Goal: Communication & Community: Answer question/provide support

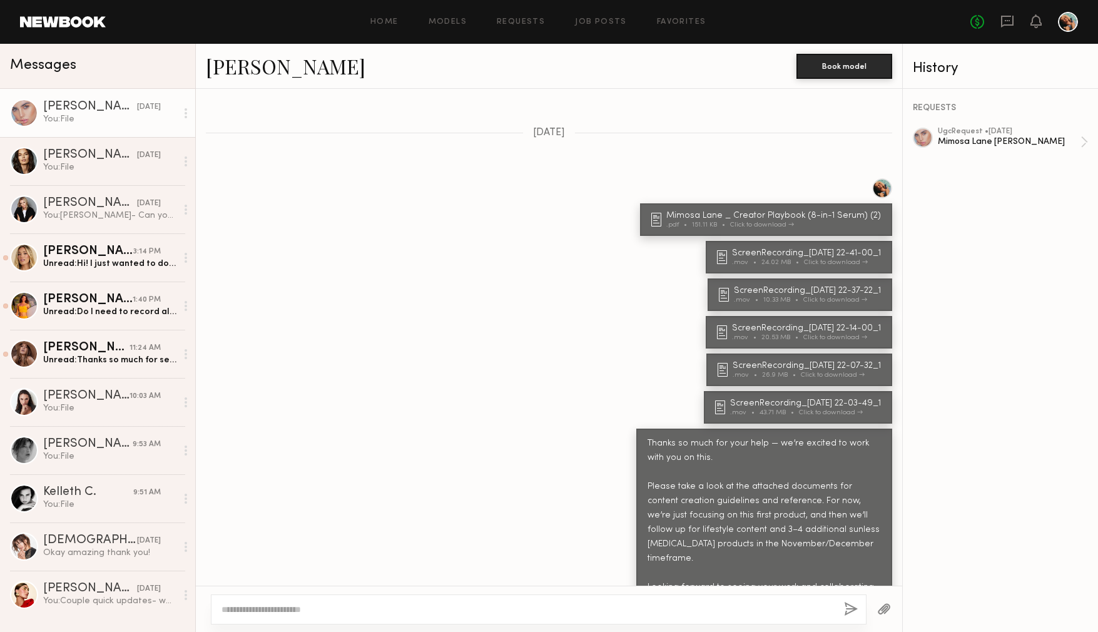
scroll to position [615, 0]
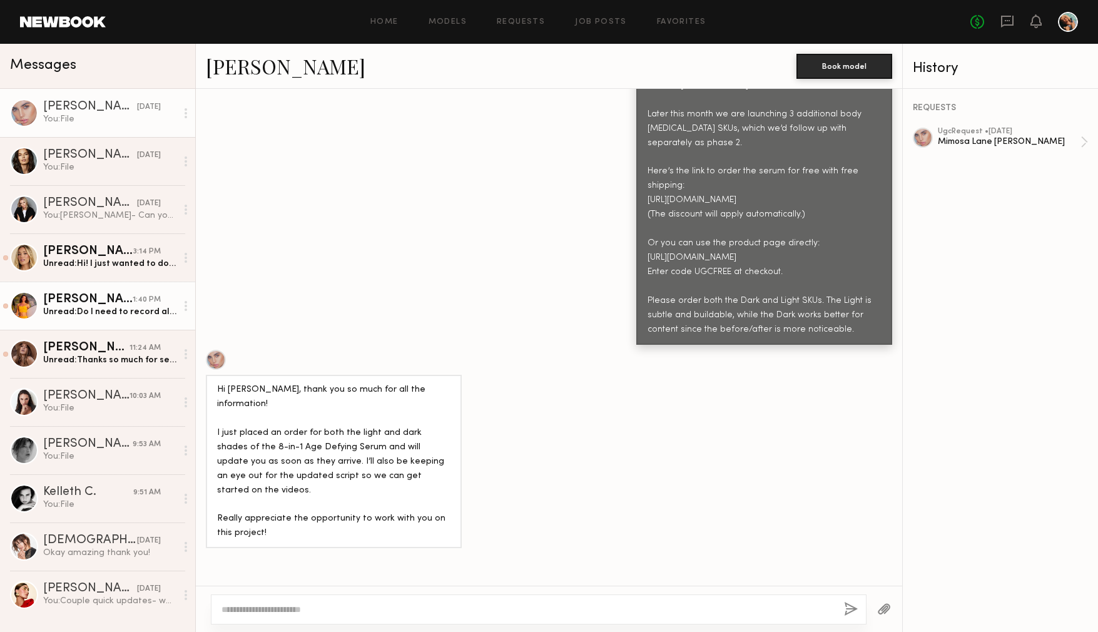
click at [95, 304] on div "Miska S." at bounding box center [87, 299] width 89 height 13
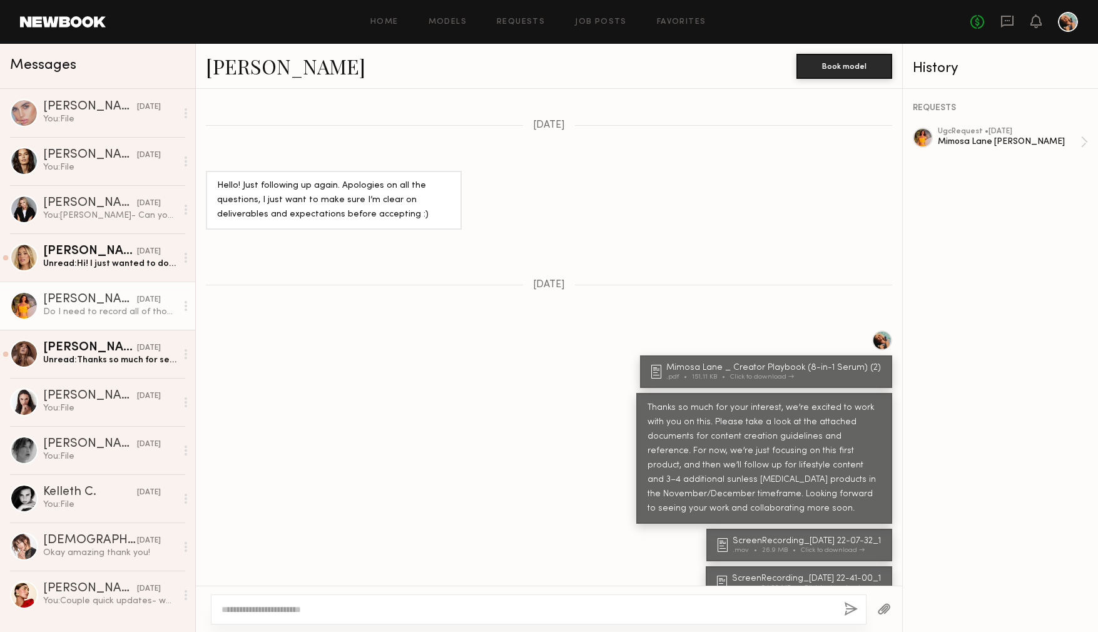
scroll to position [1455, 0]
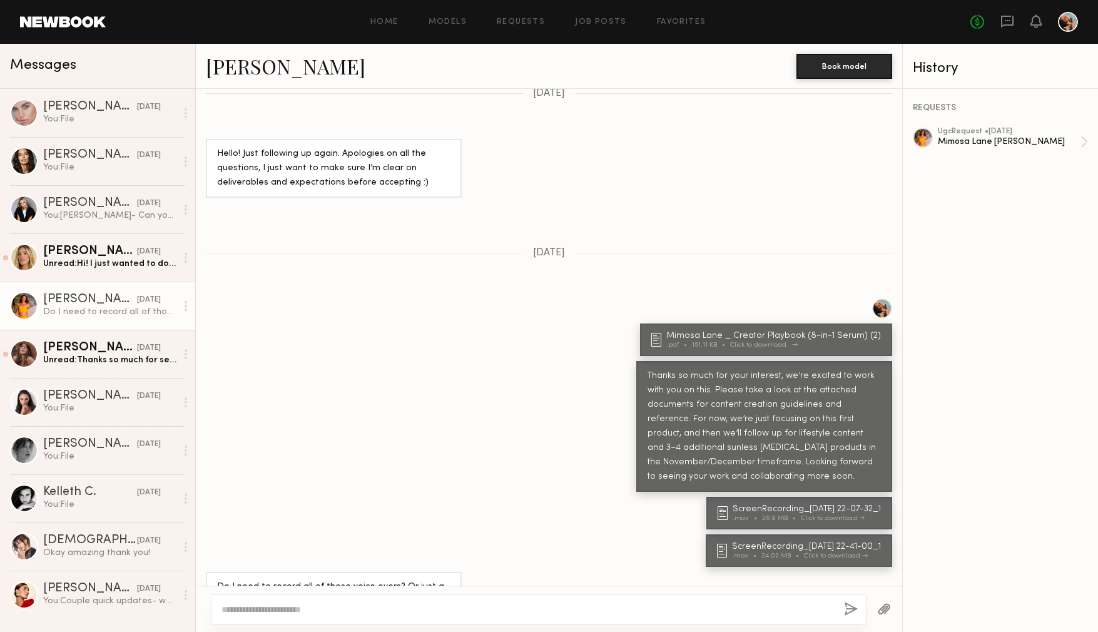
click at [744, 331] on div "Mimosa Lane _ Creator Playbook (8-in-1 Serum) (2)" at bounding box center [775, 335] width 218 height 9
click at [261, 607] on textarea at bounding box center [527, 609] width 612 height 13
type textarea "*"
click at [744, 331] on div "Mimosa Lane _ Creator Playbook (8-in-1 Serum) (2)" at bounding box center [775, 335] width 218 height 9
click at [291, 603] on textarea at bounding box center [527, 609] width 612 height 13
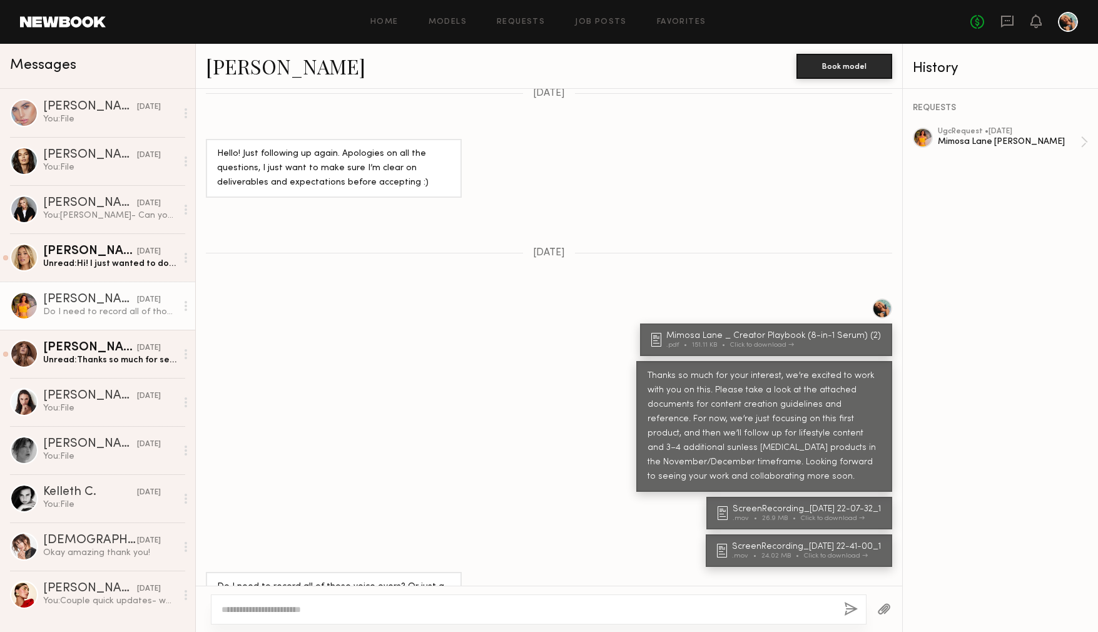
type textarea "*"
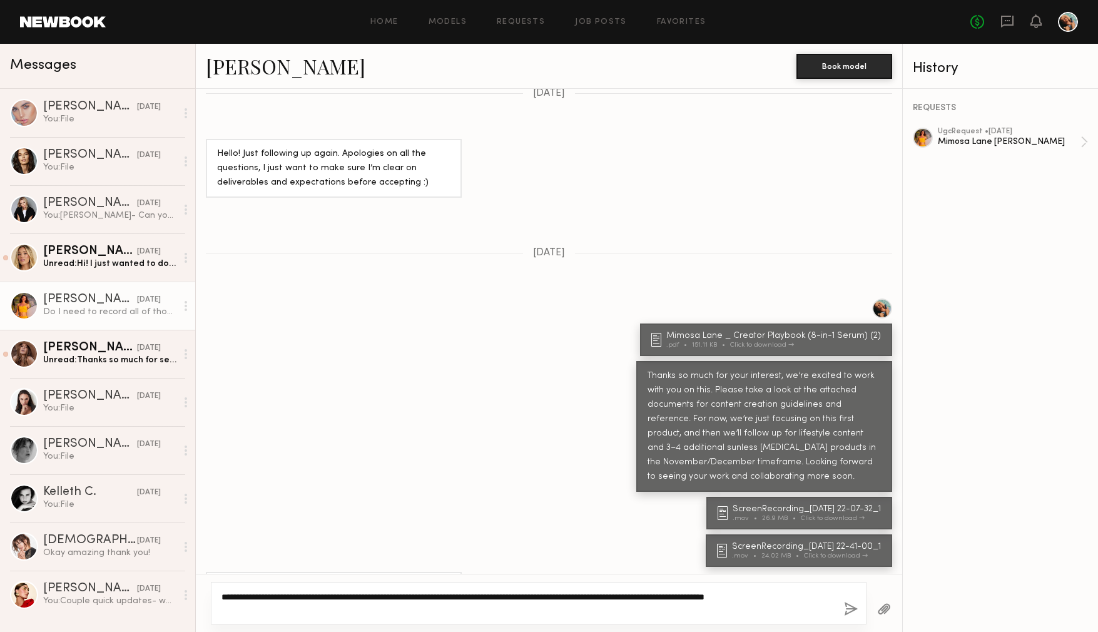
type textarea "**********"
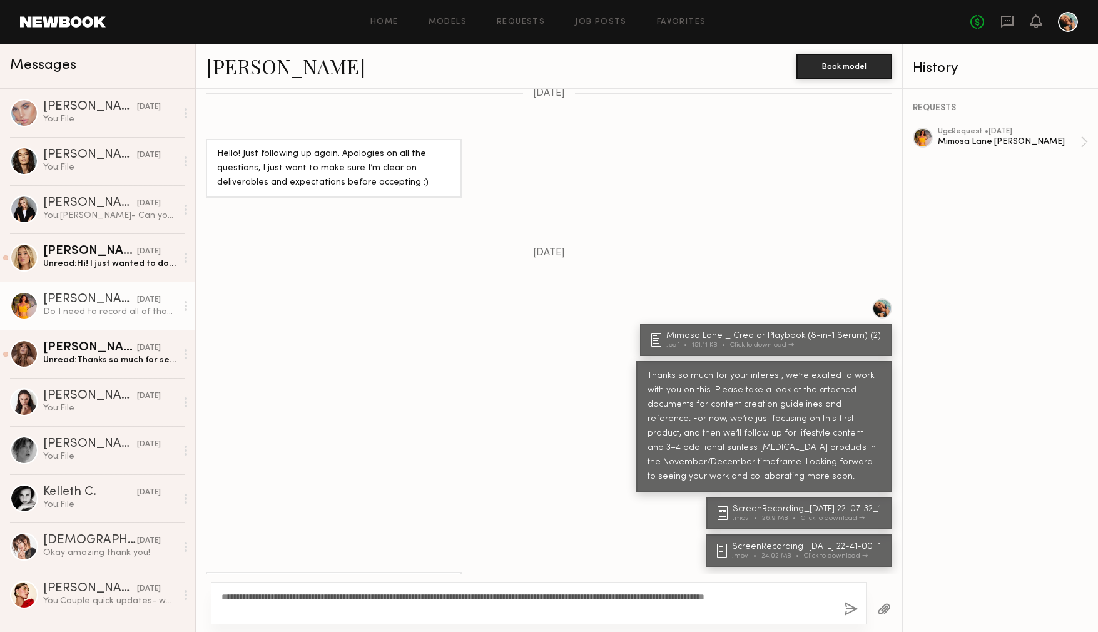
click at [848, 606] on button "button" at bounding box center [851, 610] width 14 height 16
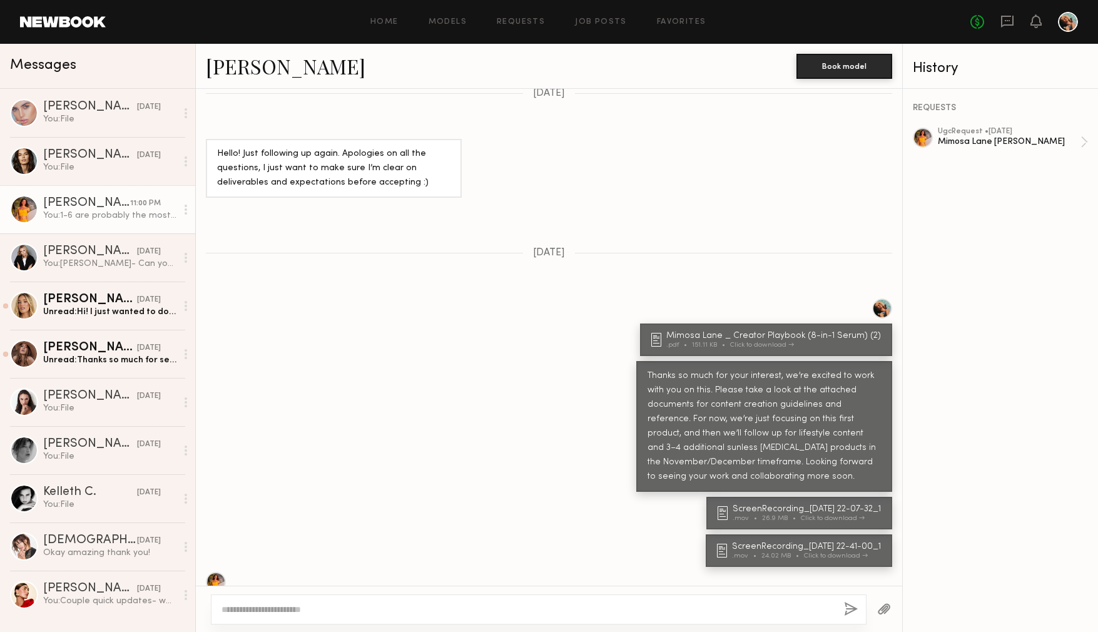
scroll to position [1639, 0]
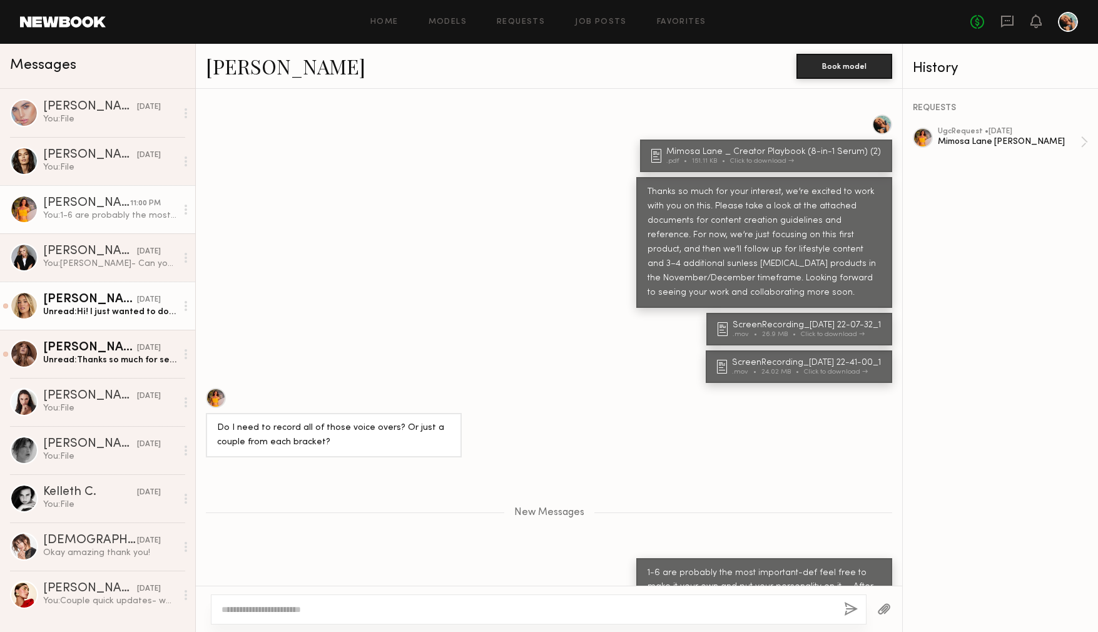
click at [101, 317] on div "Unread: Hi! I just wanted to double check you were ok with the rate above for a…" at bounding box center [109, 312] width 133 height 12
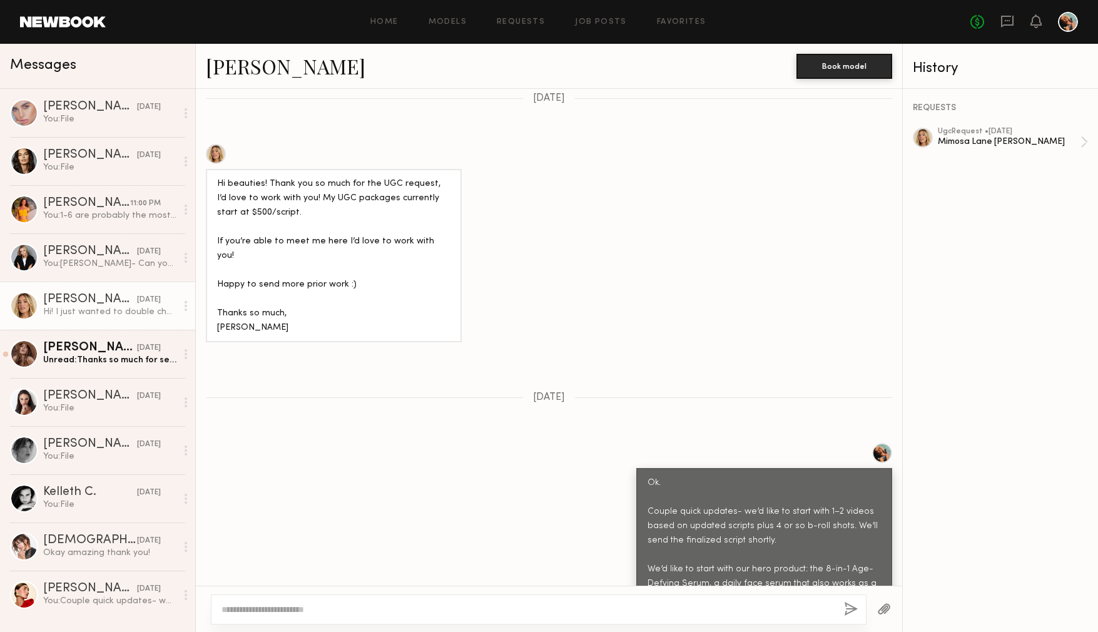
scroll to position [223, 0]
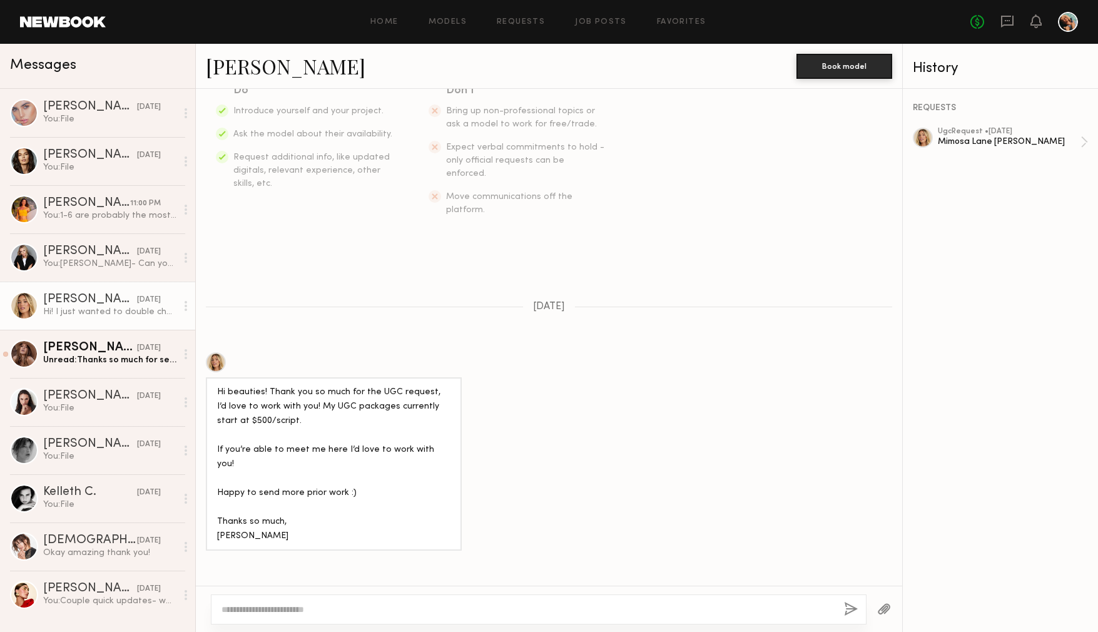
click at [221, 352] on div at bounding box center [216, 362] width 20 height 20
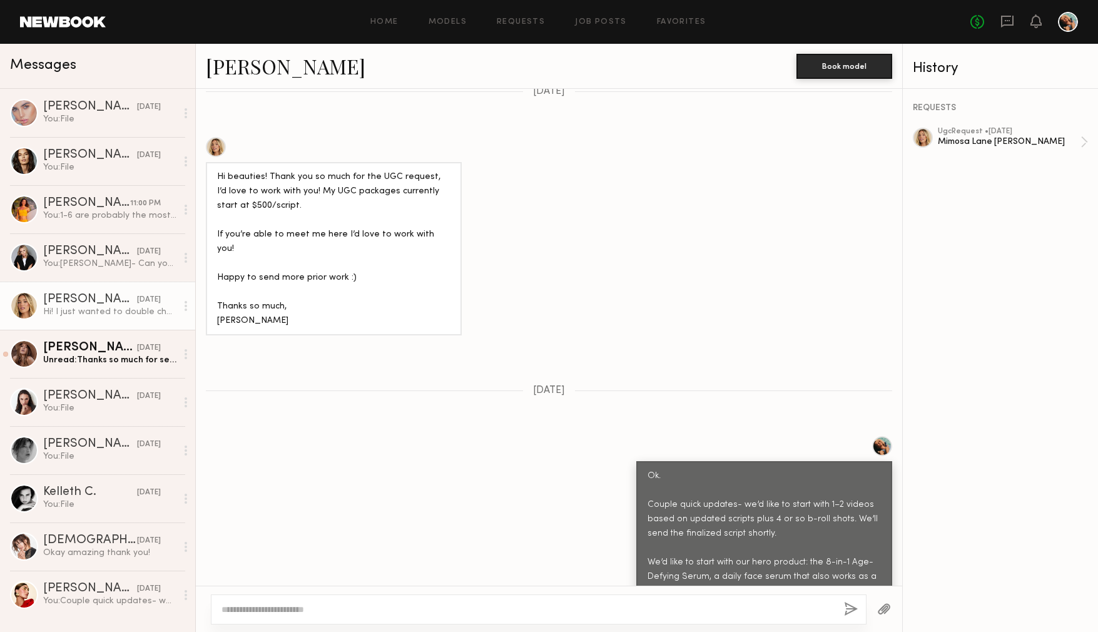
scroll to position [860, 0]
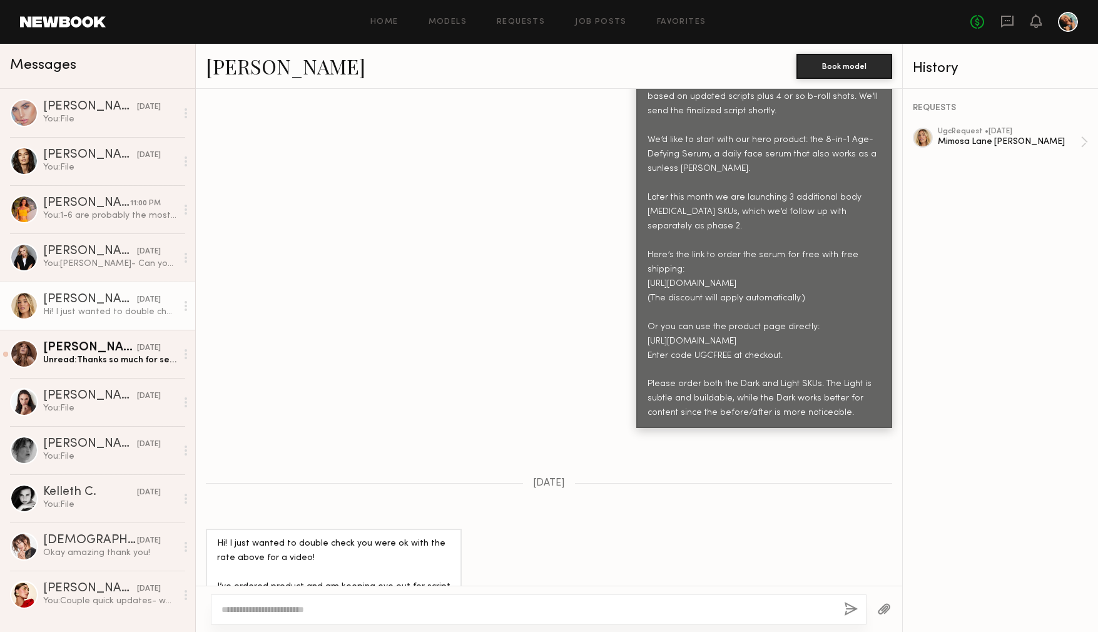
click at [275, 606] on textarea at bounding box center [527, 609] width 612 height 13
type textarea "***"
click at [856, 608] on button "button" at bounding box center [851, 610] width 14 height 16
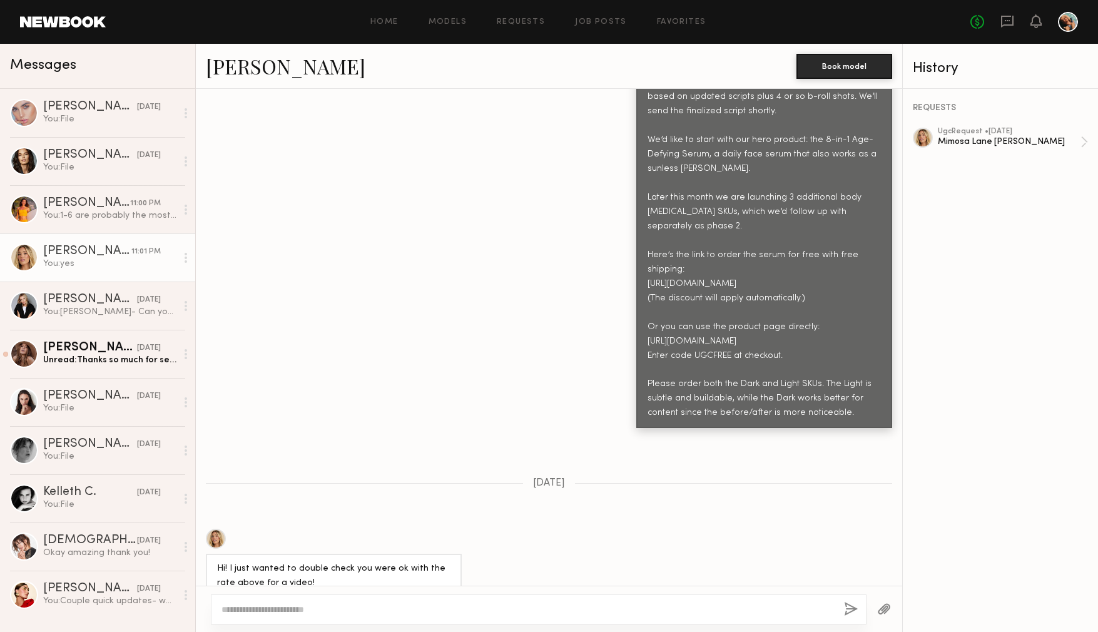
scroll to position [1016, 0]
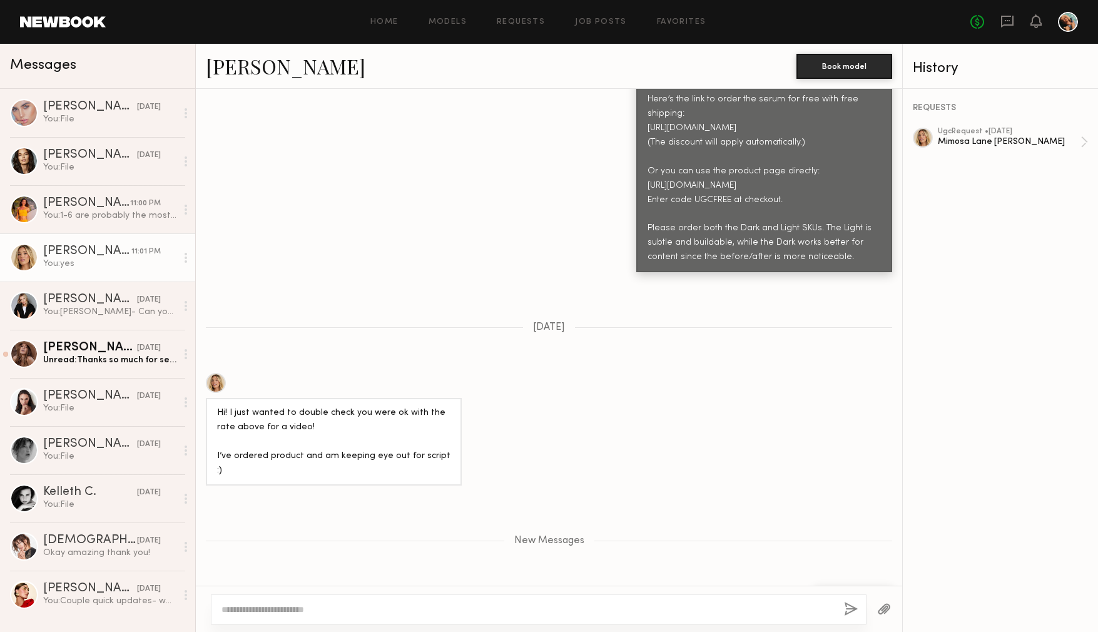
click at [885, 608] on button "button" at bounding box center [884, 610] width 14 height 16
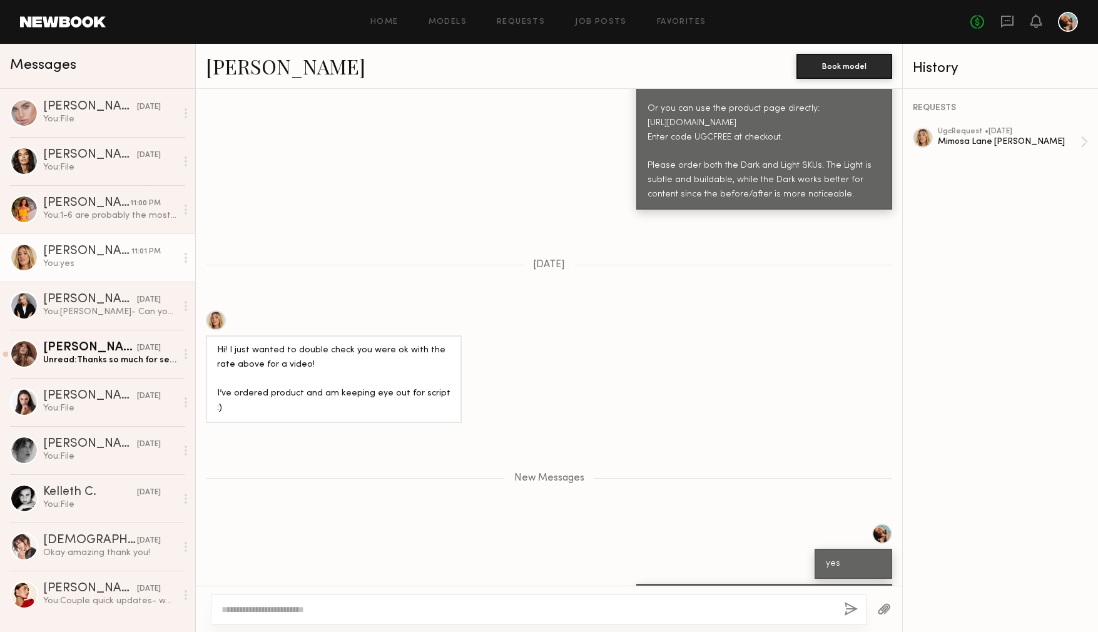
click at [879, 612] on button "button" at bounding box center [884, 610] width 14 height 16
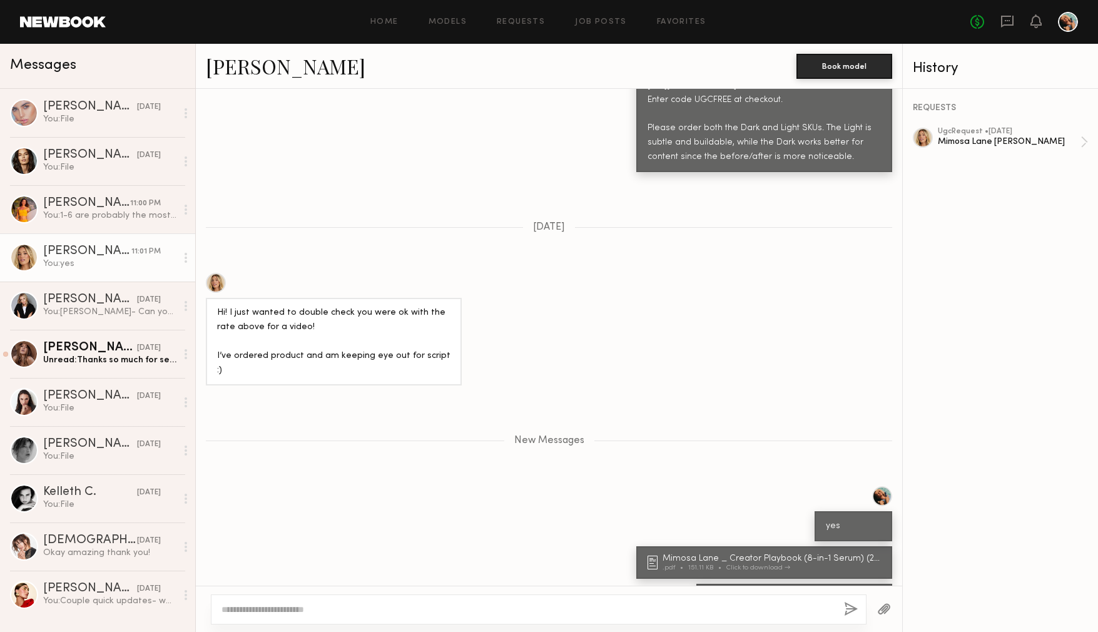
click at [886, 604] on button "button" at bounding box center [884, 610] width 14 height 16
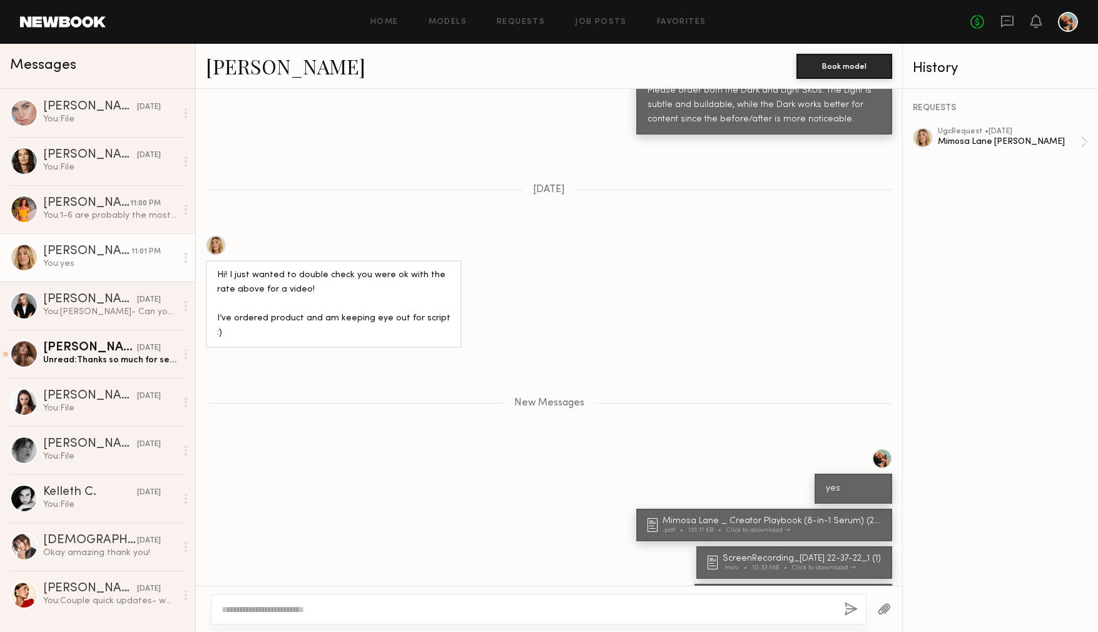
click at [892, 613] on div at bounding box center [884, 608] width 36 height 31
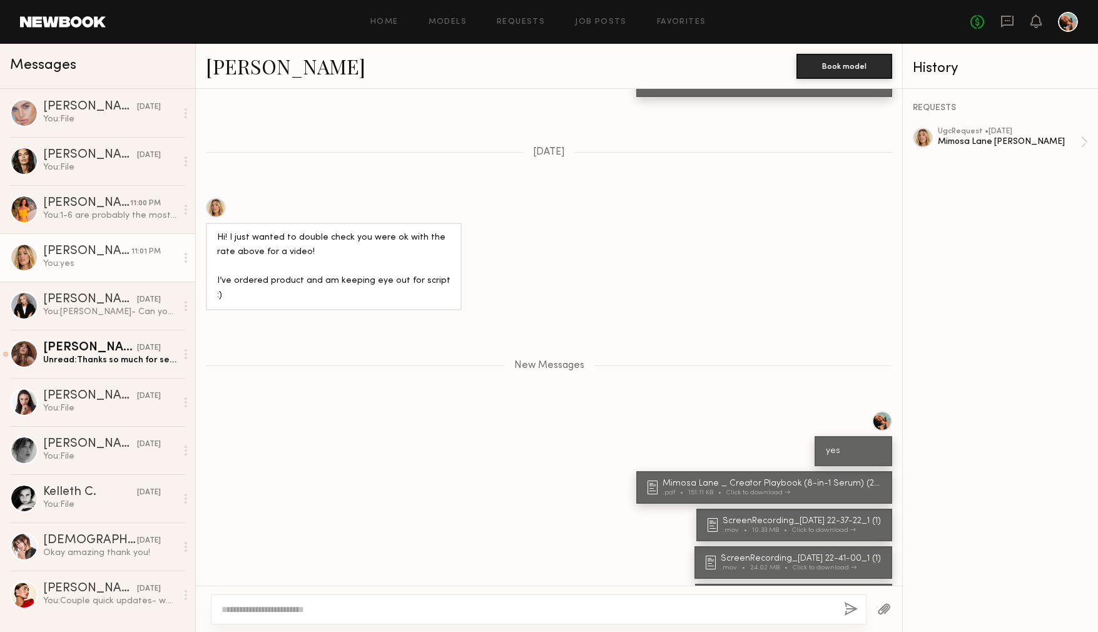
click at [882, 611] on button "button" at bounding box center [884, 610] width 14 height 16
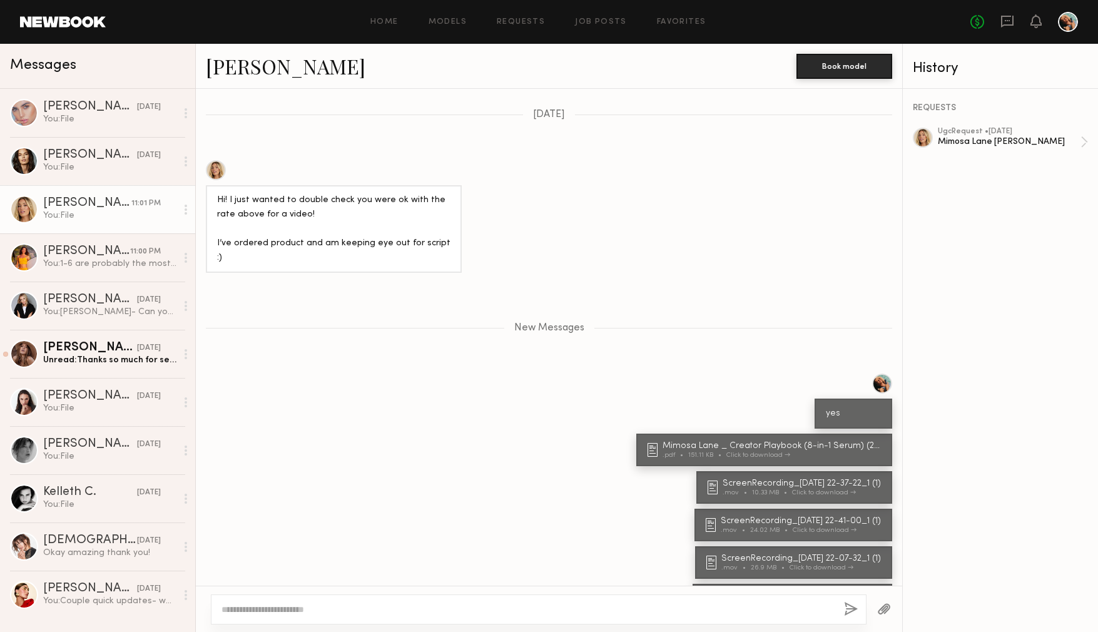
click at [520, 605] on textarea at bounding box center [527, 609] width 612 height 13
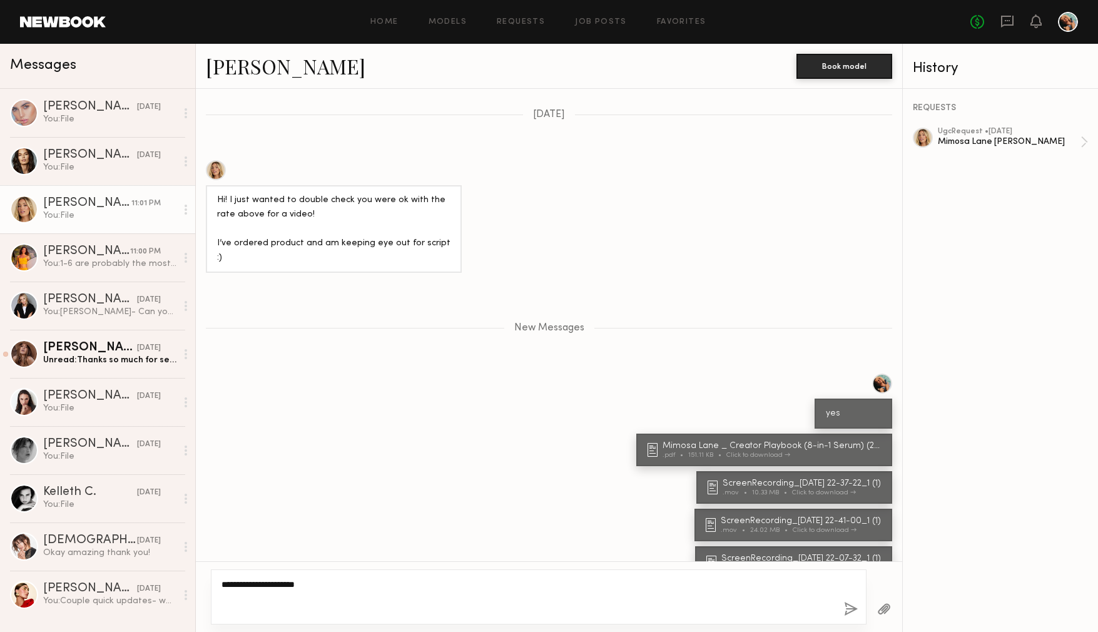
type textarea "**********"
click at [851, 609] on button "button" at bounding box center [851, 610] width 14 height 16
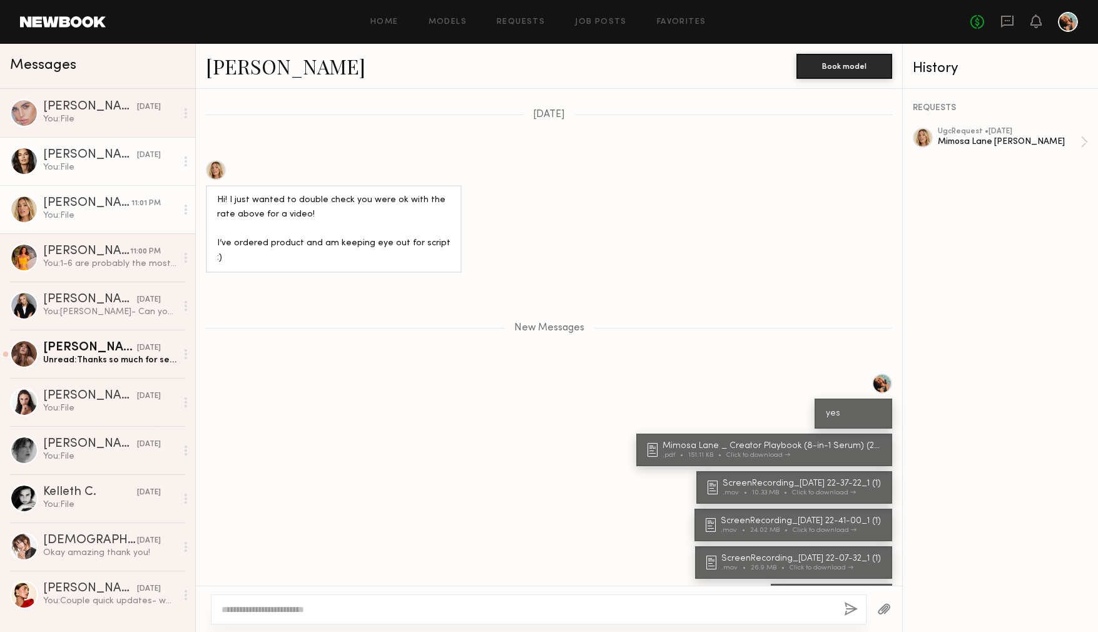
click at [71, 155] on div "Michaela V." at bounding box center [90, 155] width 94 height 13
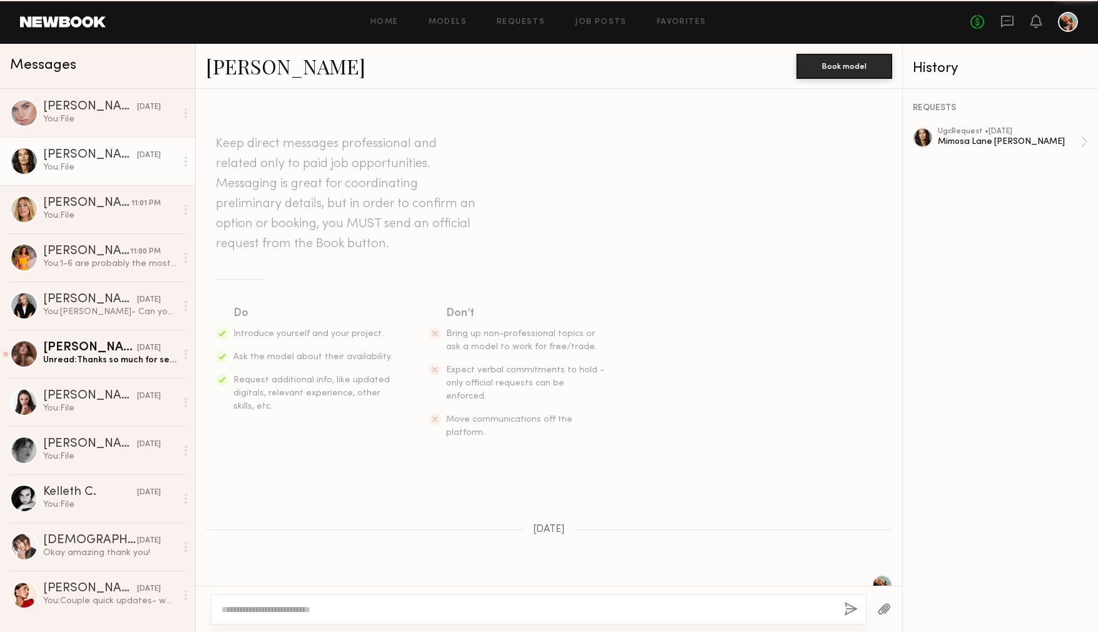
scroll to position [1044, 0]
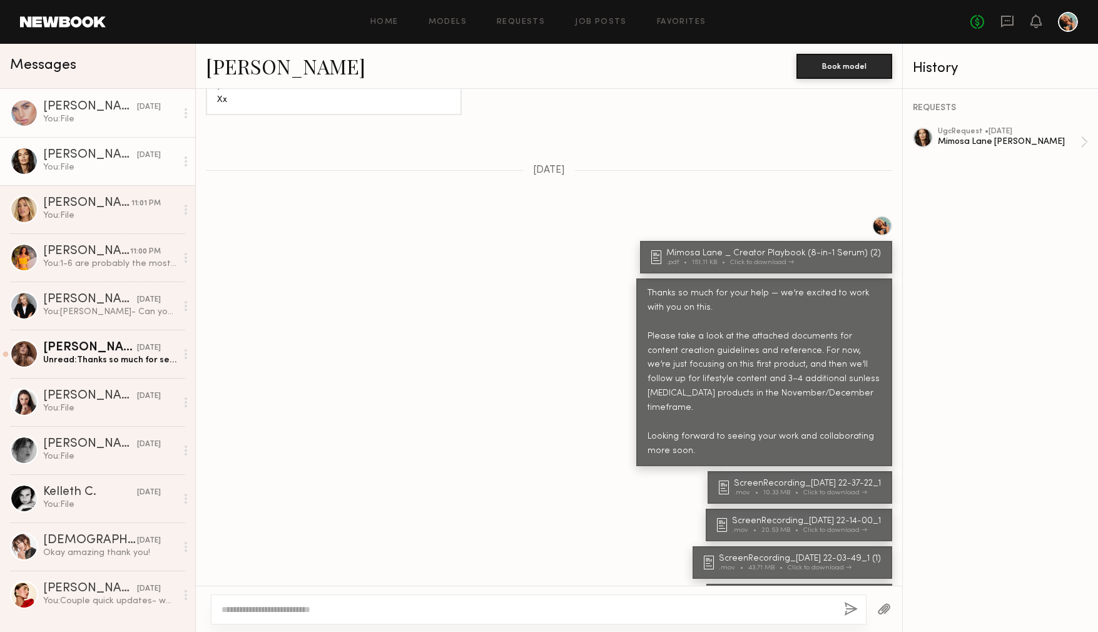
click at [68, 113] on div "You: File" at bounding box center [109, 119] width 133 height 12
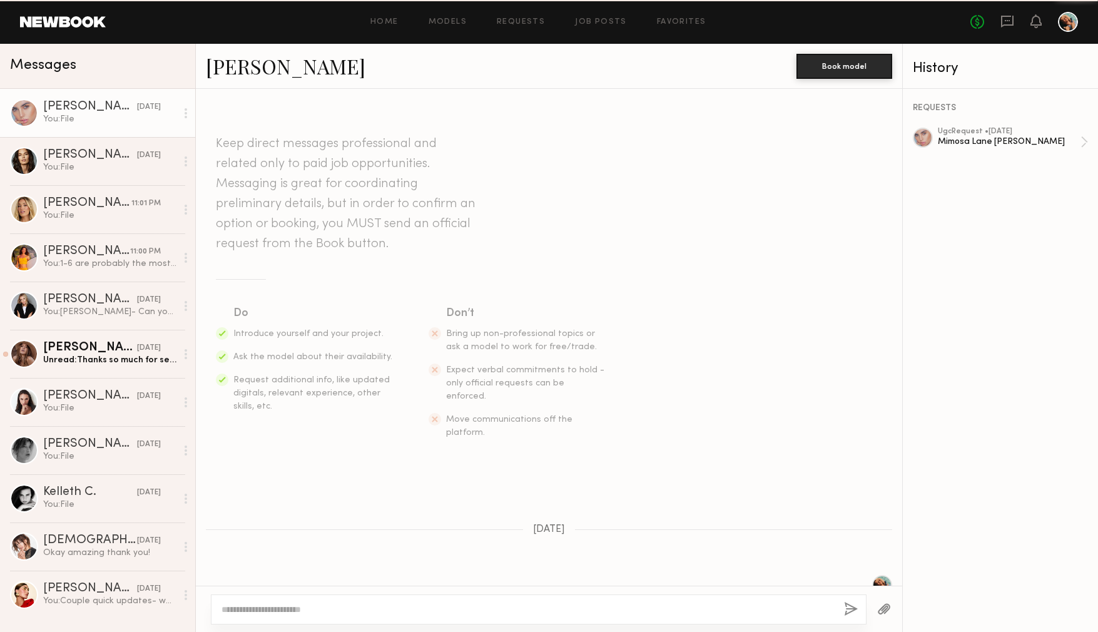
scroll to position [1455, 0]
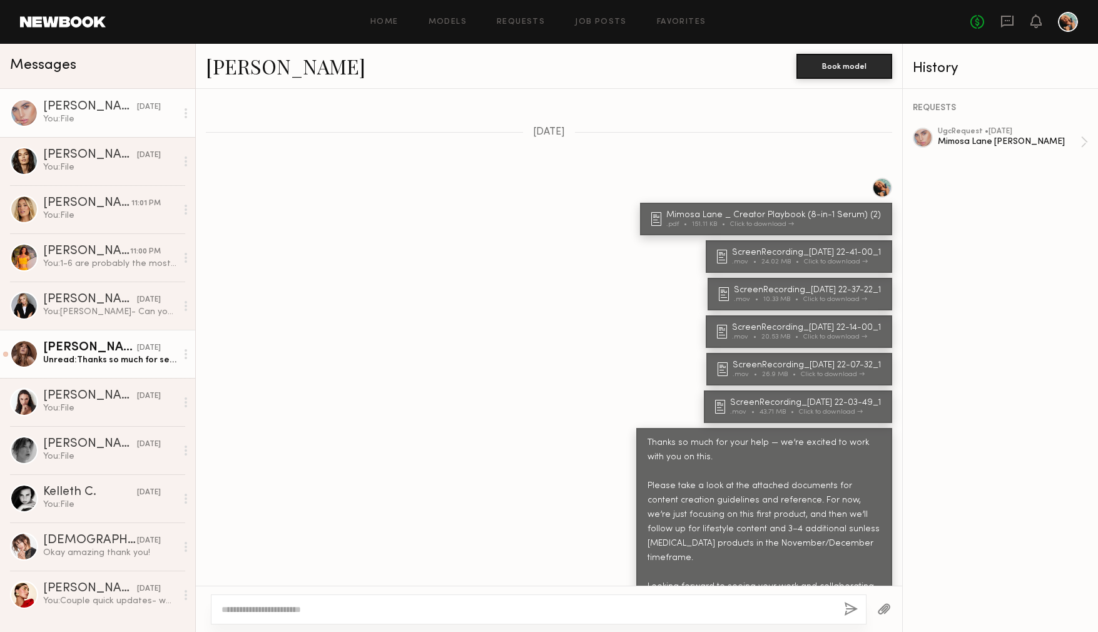
click at [75, 346] on div "Janelle G." at bounding box center [90, 347] width 94 height 13
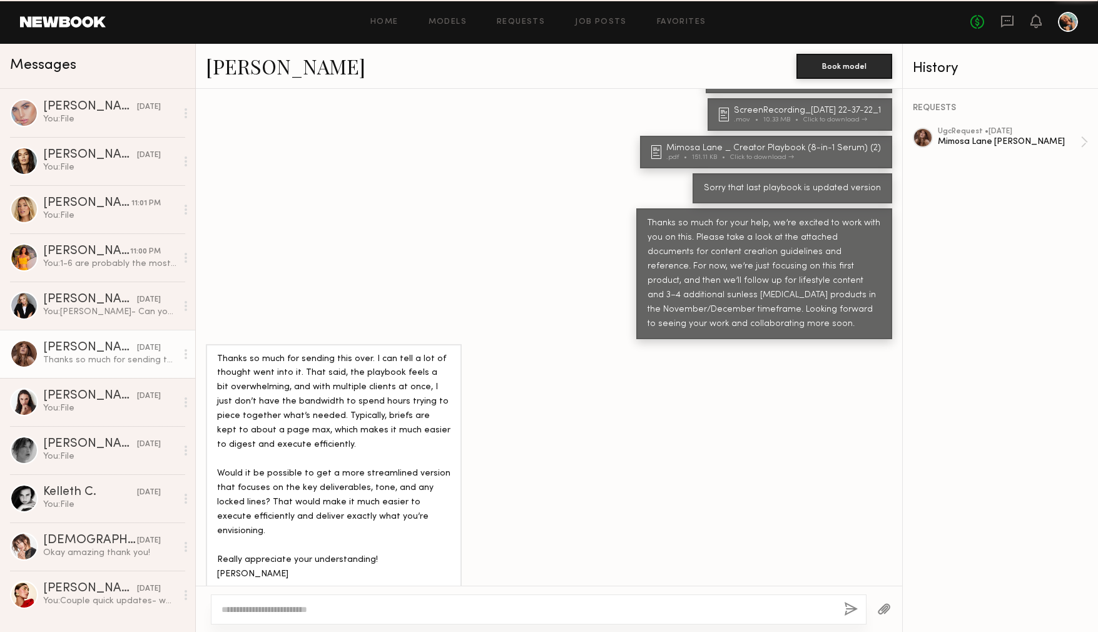
scroll to position [422, 0]
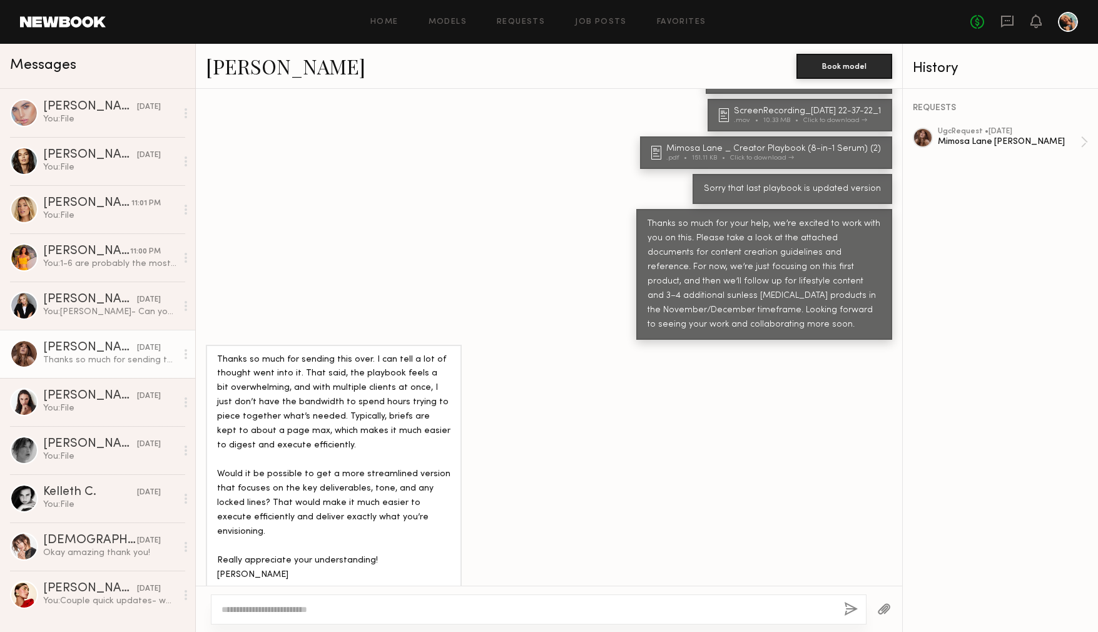
click at [279, 605] on textarea at bounding box center [527, 609] width 612 height 13
type textarea "**********"
click at [851, 604] on button "button" at bounding box center [851, 610] width 14 height 16
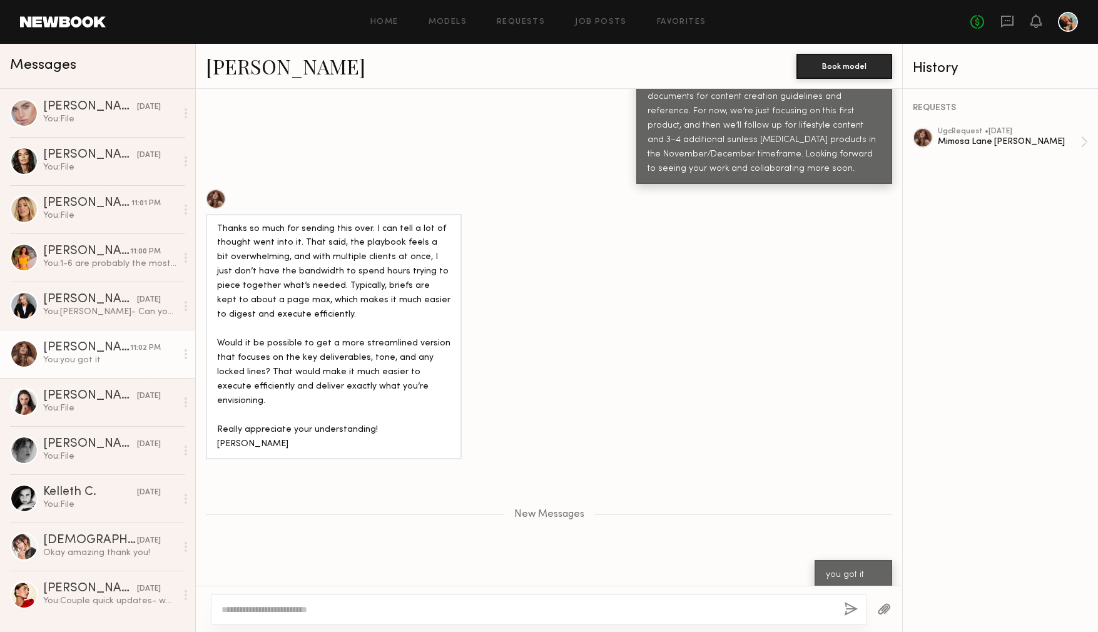
scroll to position [575, 0]
click at [301, 602] on div at bounding box center [538, 609] width 655 height 30
click at [300, 606] on textarea at bounding box center [527, 609] width 612 height 13
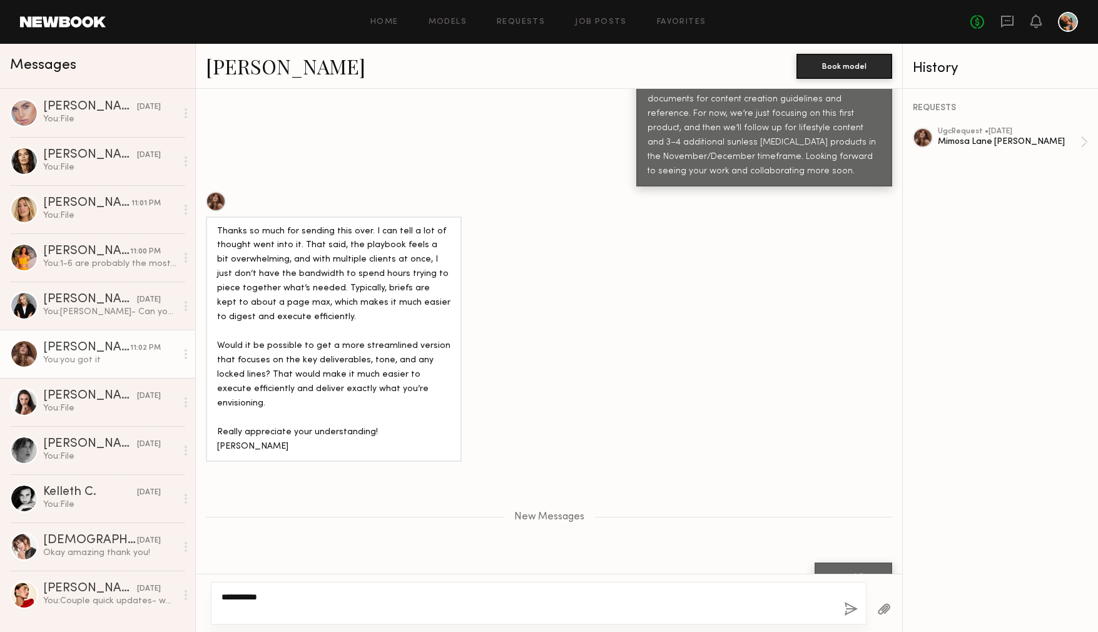
type textarea "**********"
click at [852, 608] on button "button" at bounding box center [851, 610] width 14 height 16
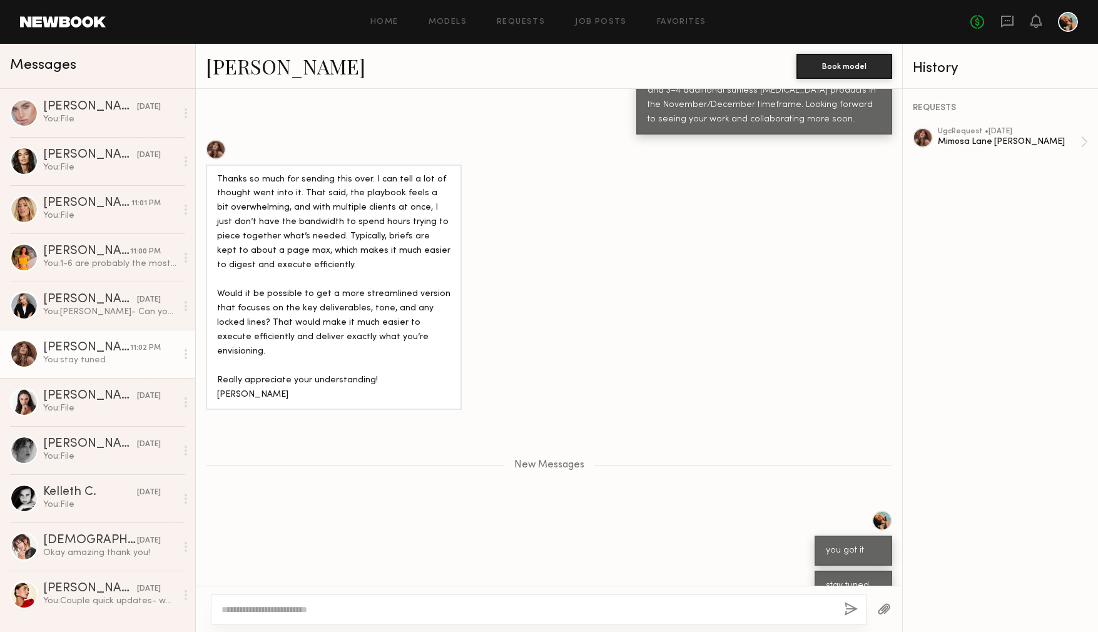
scroll to position [624, 0]
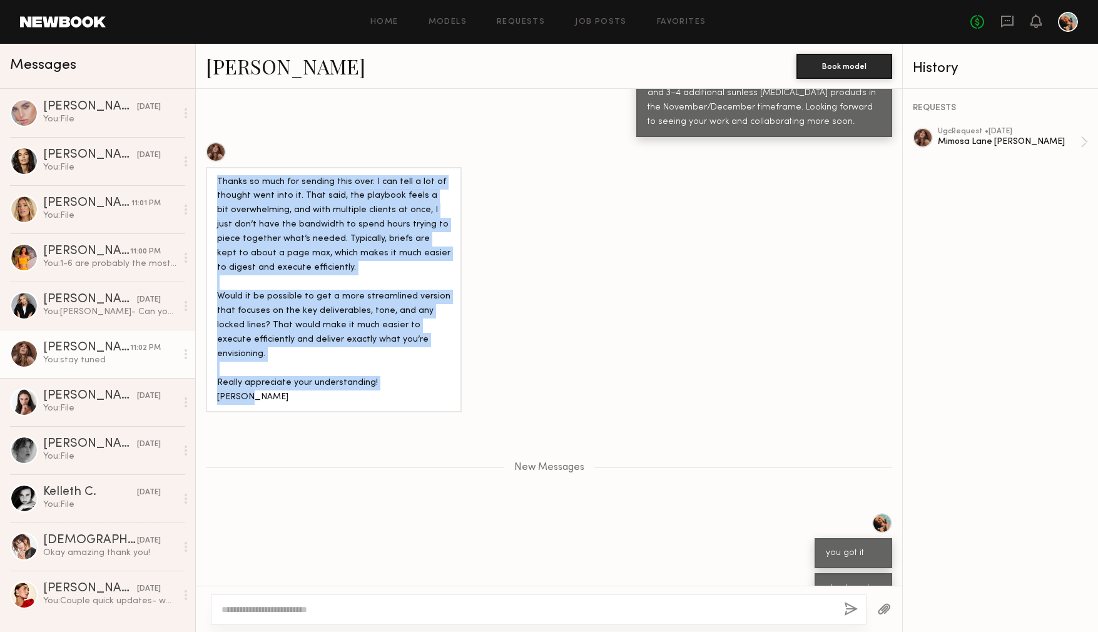
drag, startPoint x: 273, startPoint y: 382, endPoint x: 208, endPoint y: 187, distance: 205.5
click at [208, 187] on div "Thanks so much for sending this over. I can tell a lot of thought went into it.…" at bounding box center [334, 289] width 256 height 245
copy div "Thanks so much for sending this over. I can tell a lot of thought went into it.…"
